Goal: Check status

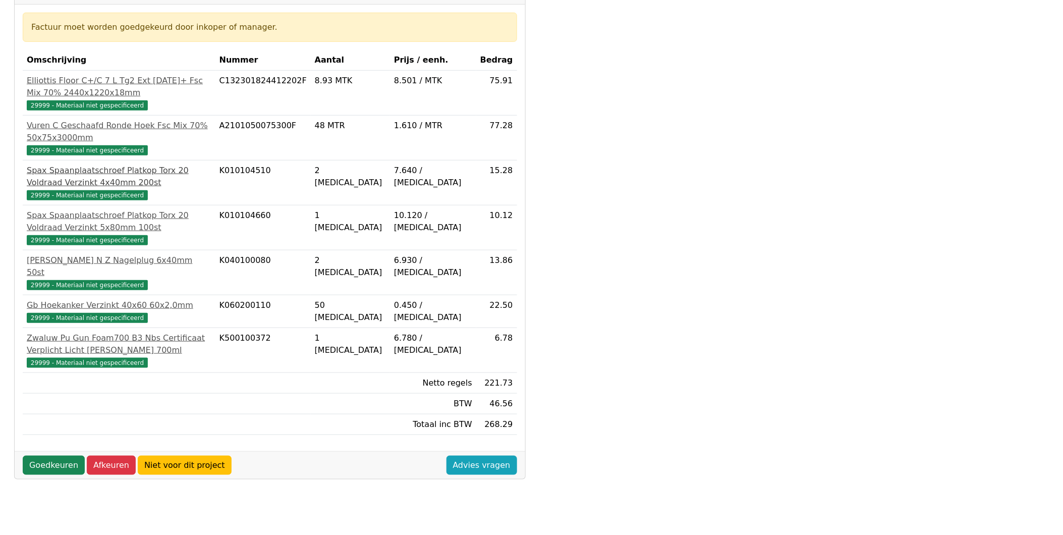
scroll to position [213, 0]
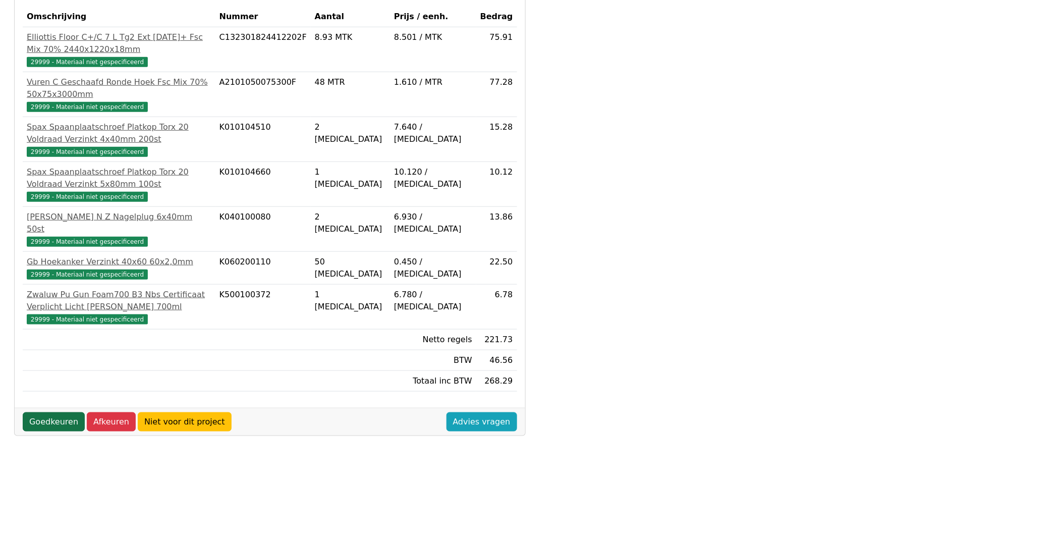
click at [46, 313] on link "Goedkeuren" at bounding box center [54, 421] width 62 height 19
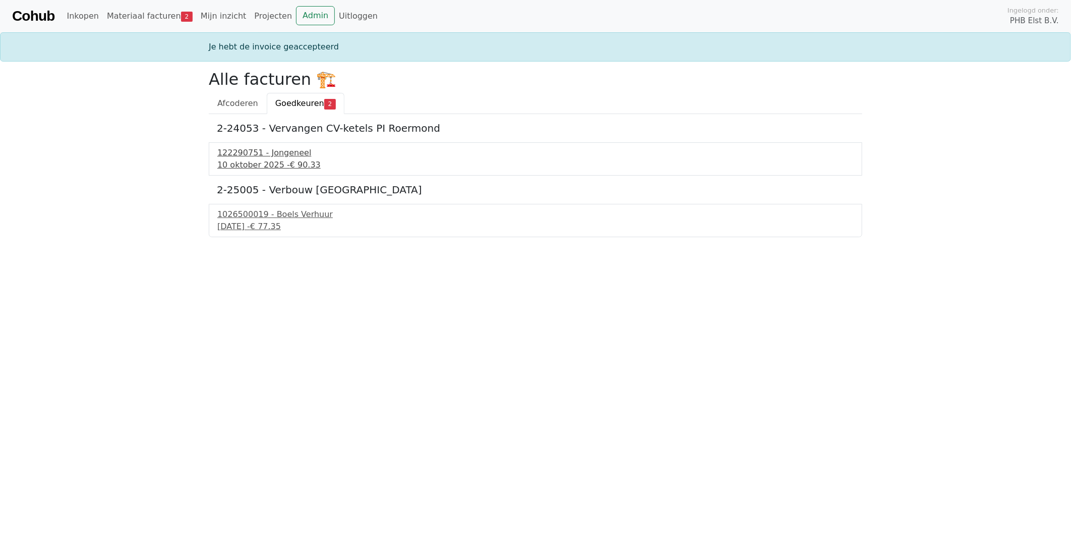
click at [234, 159] on div "10 oktober 2025 - € 90.33" at bounding box center [535, 165] width 636 height 12
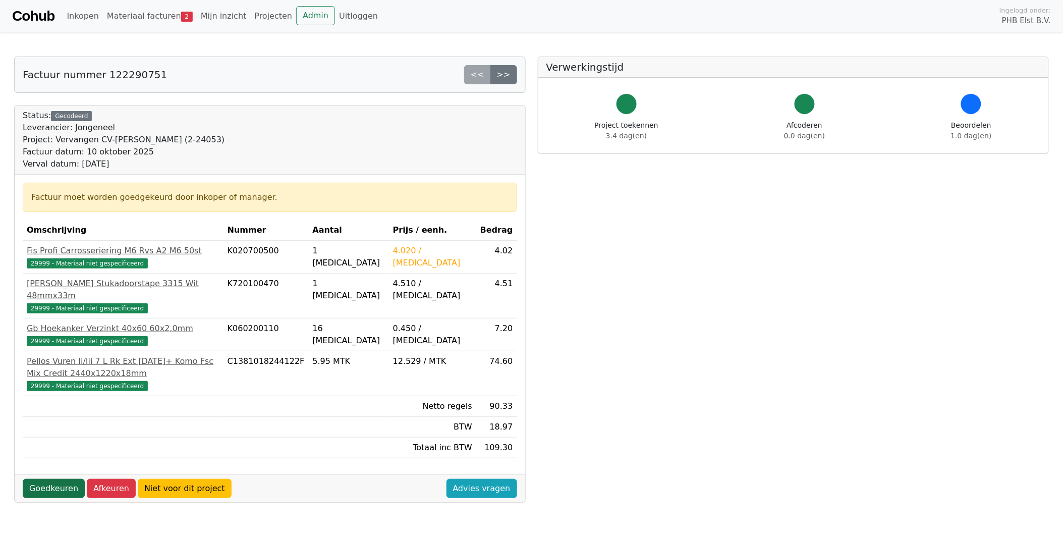
click at [47, 479] on link "Goedkeuren" at bounding box center [54, 488] width 62 height 19
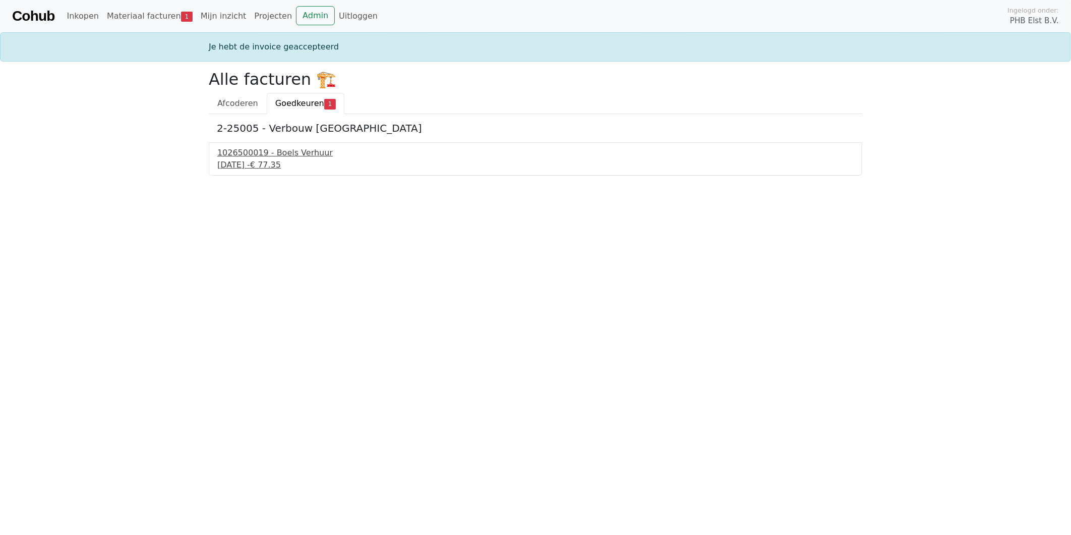
click at [274, 158] on div "1026500019 - Boels Verhuur" at bounding box center [535, 153] width 636 height 12
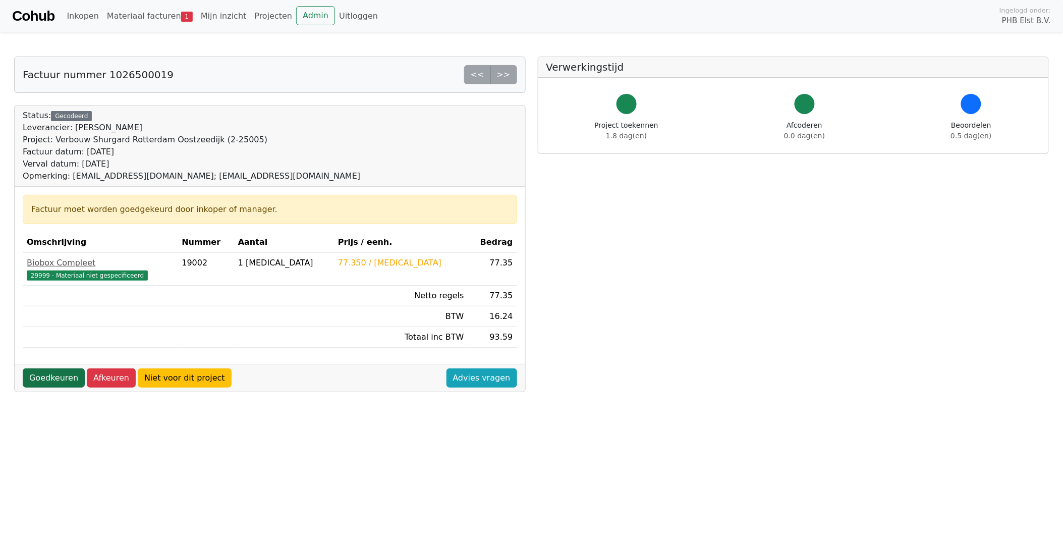
click at [52, 380] on link "Goedkeuren" at bounding box center [54, 377] width 62 height 19
